Goal: Transaction & Acquisition: Obtain resource

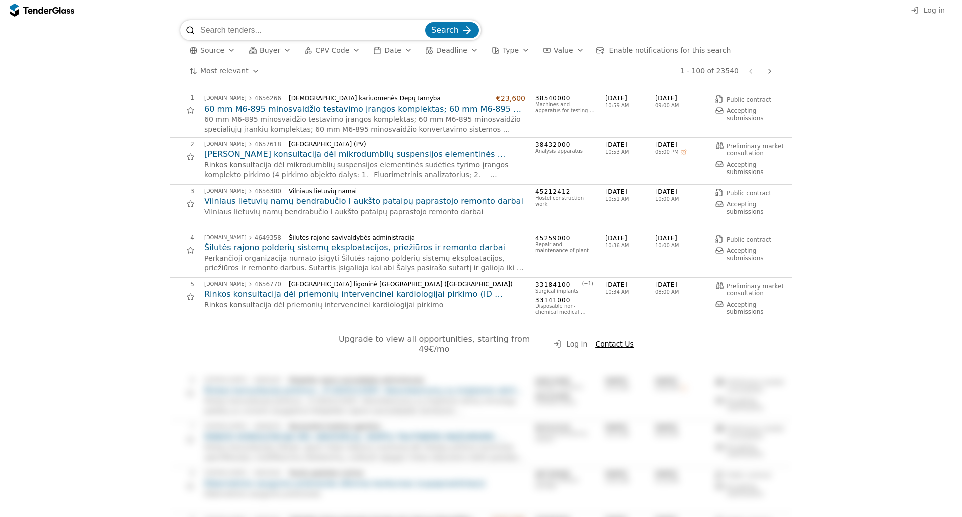
click at [219, 73] on html "Log in Search Source Buyer CPV Code Date Deadline Type Value Enable notificatio…" at bounding box center [481, 258] width 962 height 517
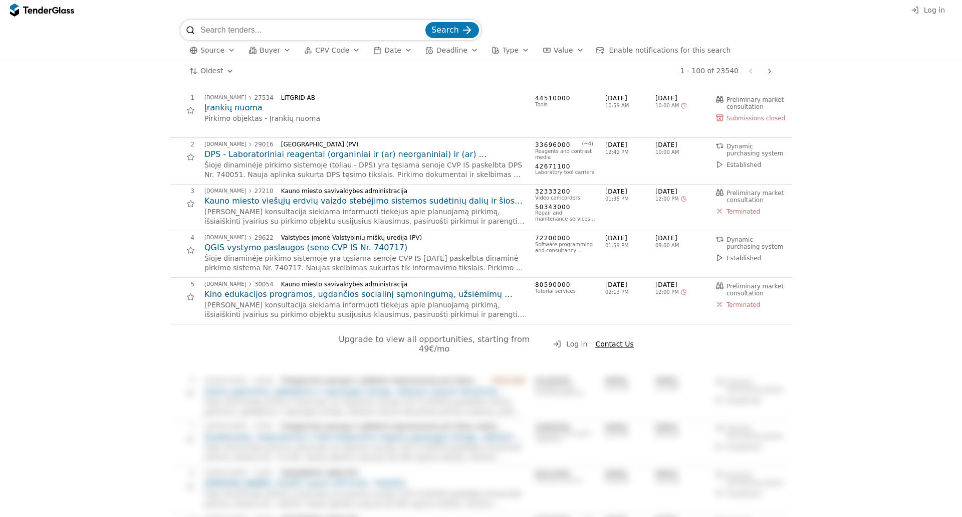
click at [384, 50] on span "Date" at bounding box center [392, 50] width 17 height 8
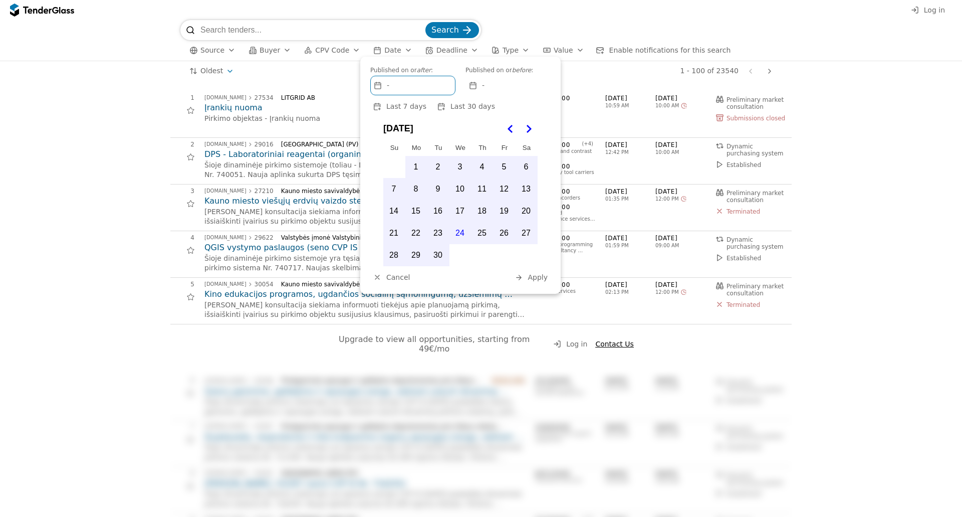
click at [385, 49] on span "Date" at bounding box center [392, 50] width 17 height 8
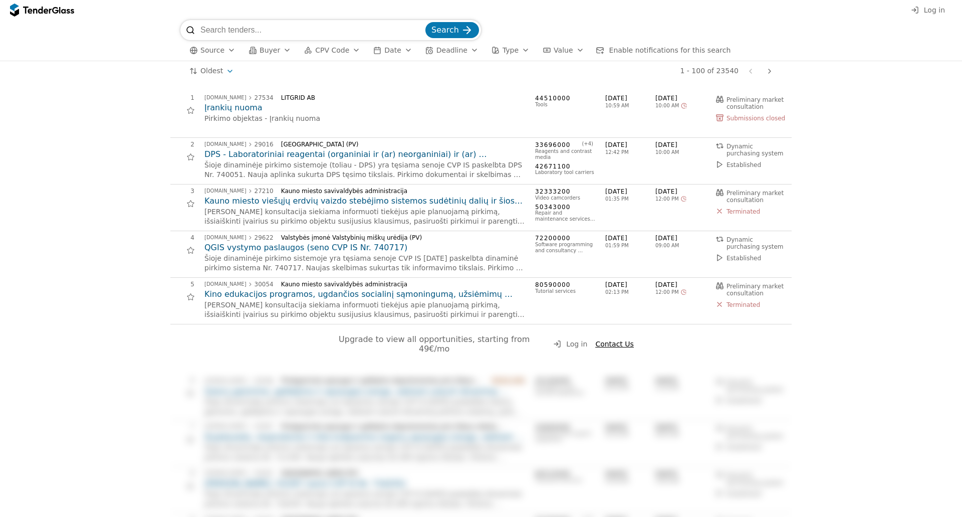
click at [222, 73] on html "Log in Search Source Buyer CPV Code Date Deadline Type Value Enable notificatio…" at bounding box center [481, 258] width 962 height 517
click at [225, 71] on html "Log in Search Source Buyer CPV Code Date Deadline Type Value Enable notificatio…" at bounding box center [481, 258] width 962 height 517
click at [727, 304] on span "Terminated" at bounding box center [744, 304] width 34 height 7
click at [361, 294] on h2 "Kino edukacijos programos, ugdančios socialinį sąmoningumą, užsiėmimų vedimo pa…" at bounding box center [364, 294] width 321 height 11
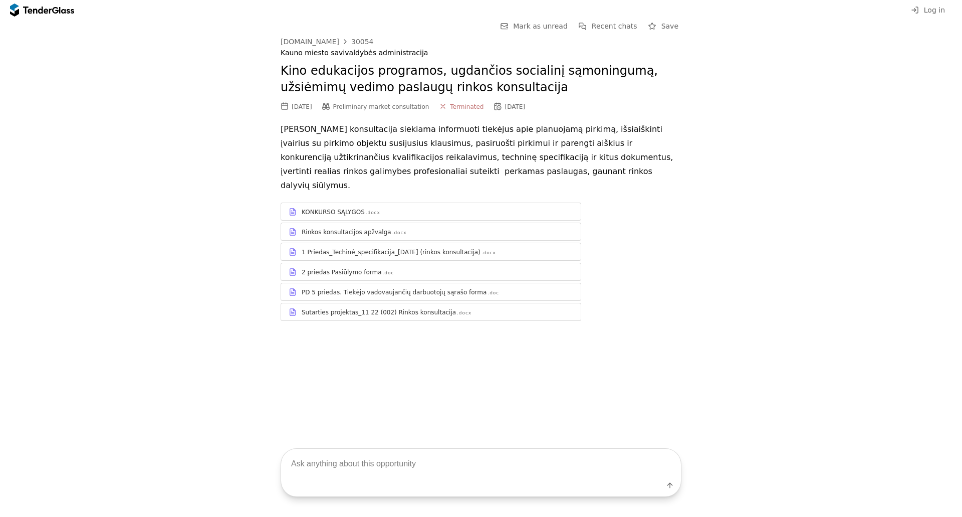
click at [451, 110] on span "Terminated" at bounding box center [467, 106] width 34 height 7
click at [431, 106] on div "[DATE] Preliminary market consultation Terminated [DATE]" at bounding box center [481, 106] width 401 height 11
click at [445, 104] on div at bounding box center [443, 106] width 26 height 26
click at [440, 105] on div at bounding box center [443, 106] width 26 height 26
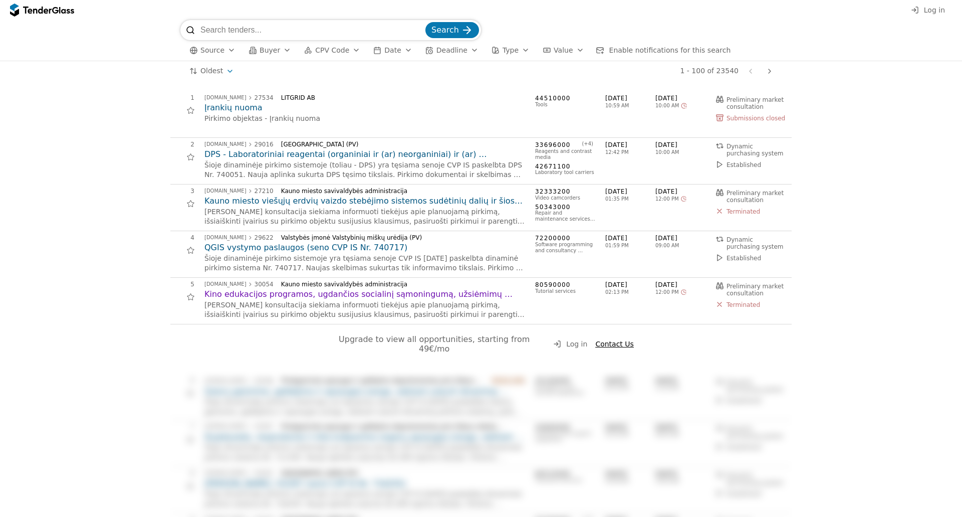
click at [677, 293] on div at bounding box center [684, 292] width 21 height 21
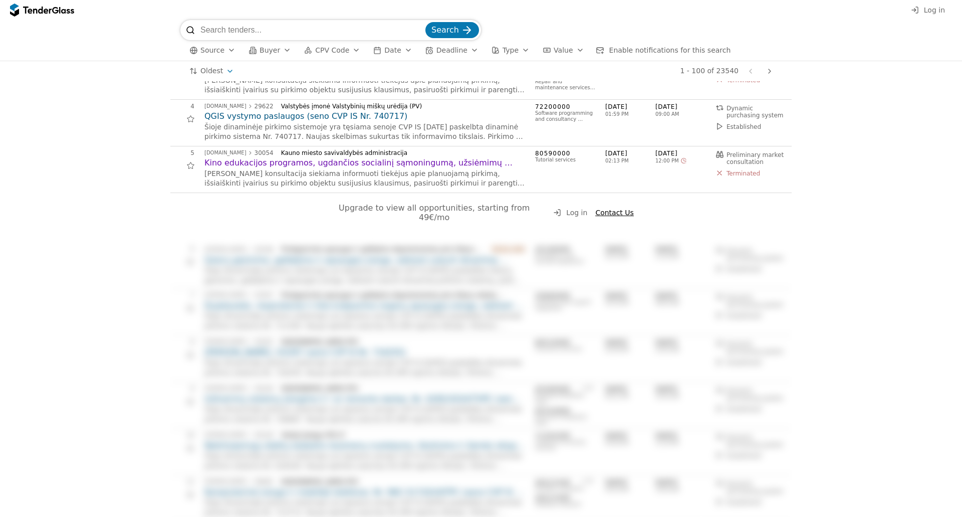
scroll to position [50, 0]
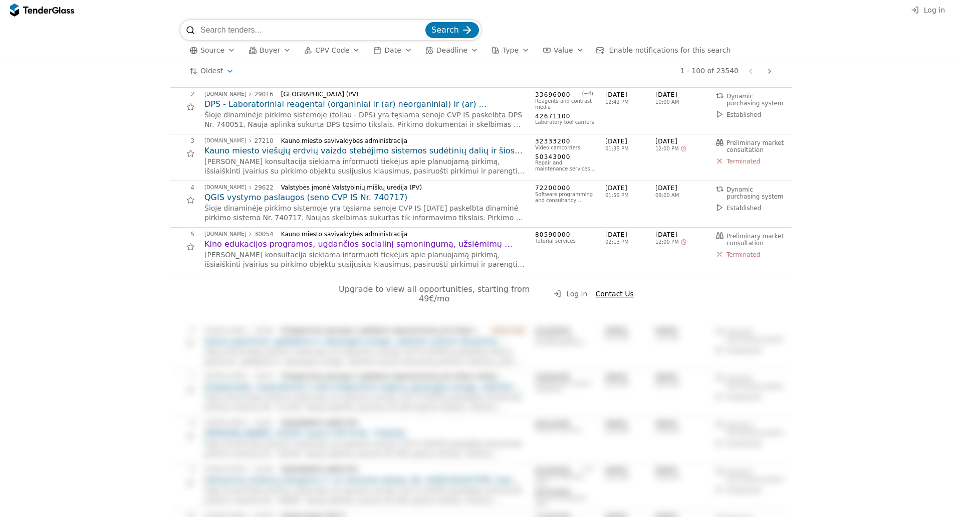
click at [933, 9] on span "Log in" at bounding box center [934, 10] width 21 height 8
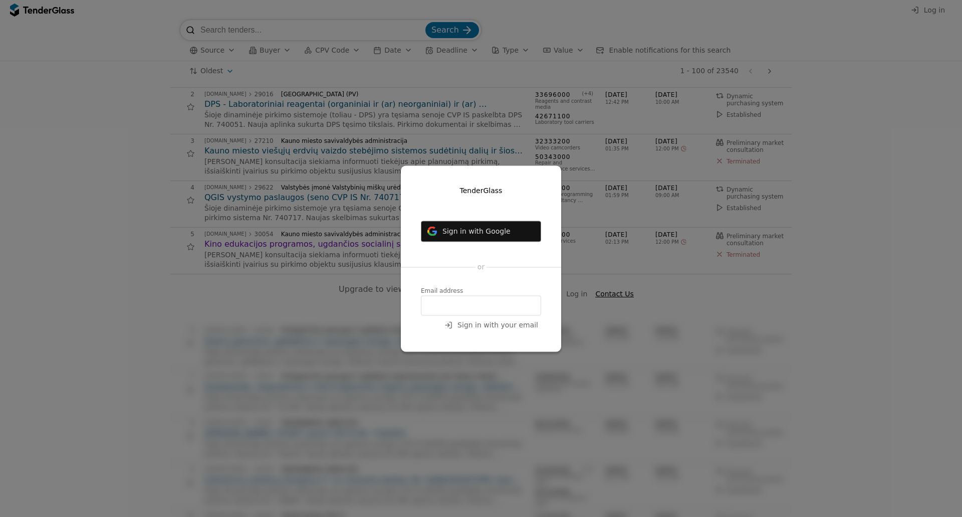
click at [513, 326] on span "Sign in with your email" at bounding box center [498, 325] width 81 height 8
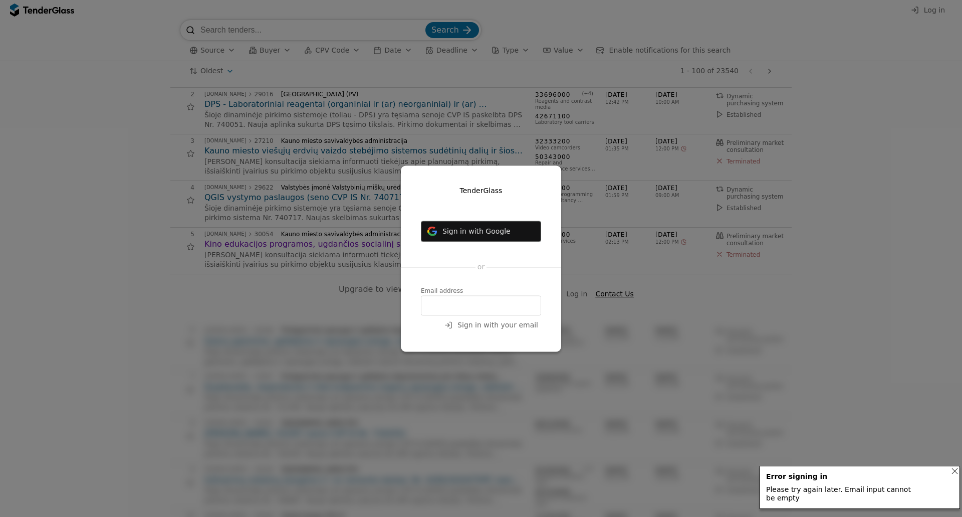
click at [493, 311] on input "email" at bounding box center [481, 305] width 120 height 20
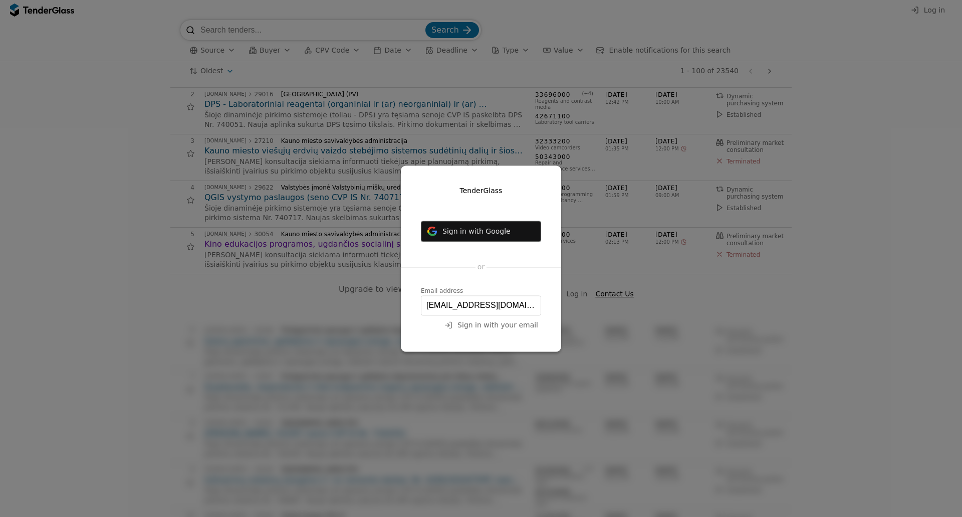
type input "[EMAIL_ADDRESS][DOMAIN_NAME]"
click at [488, 331] on button "Sign in with your email" at bounding box center [492, 325] width 100 height 13
